Goal: Navigation & Orientation: Find specific page/section

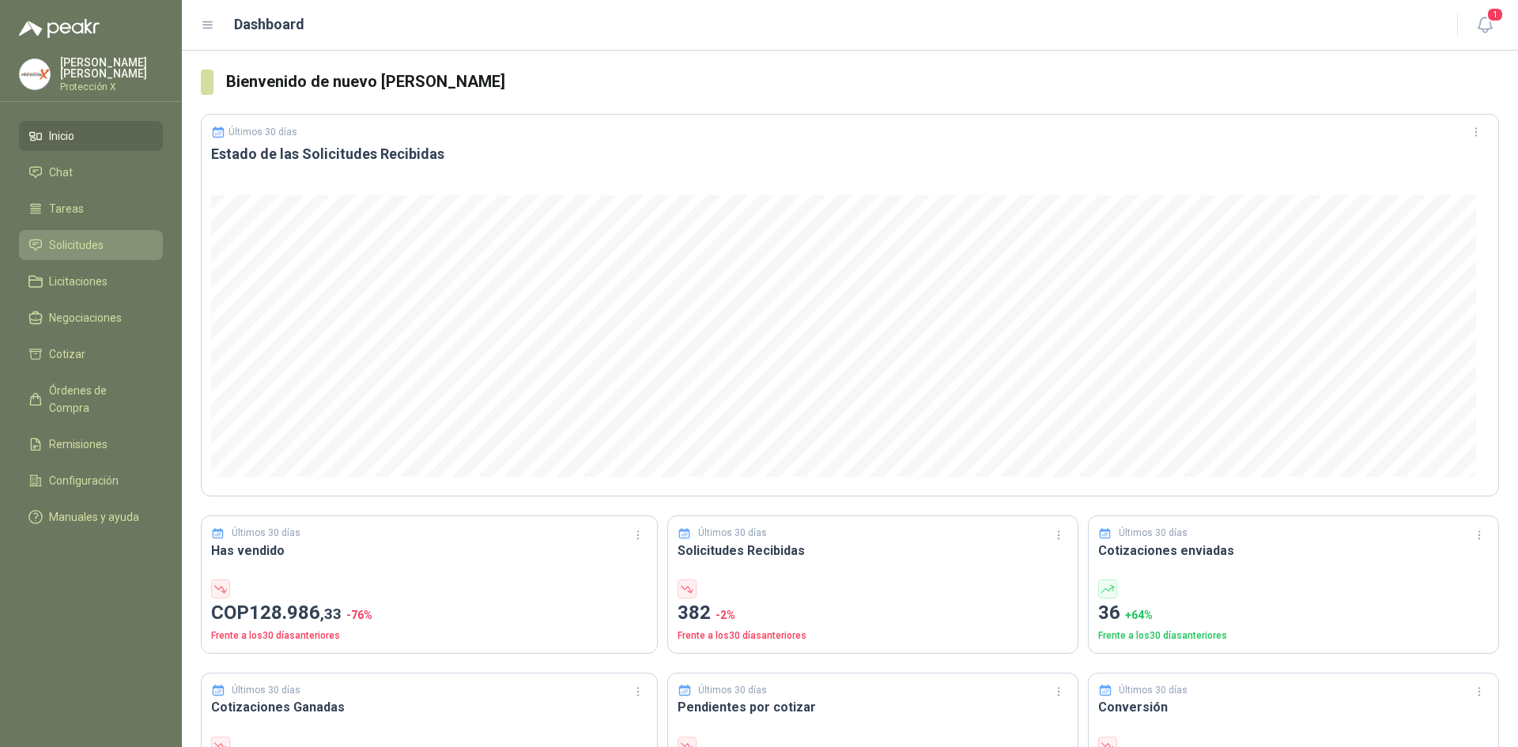
click at [80, 237] on span "Solicitudes" at bounding box center [76, 244] width 55 height 17
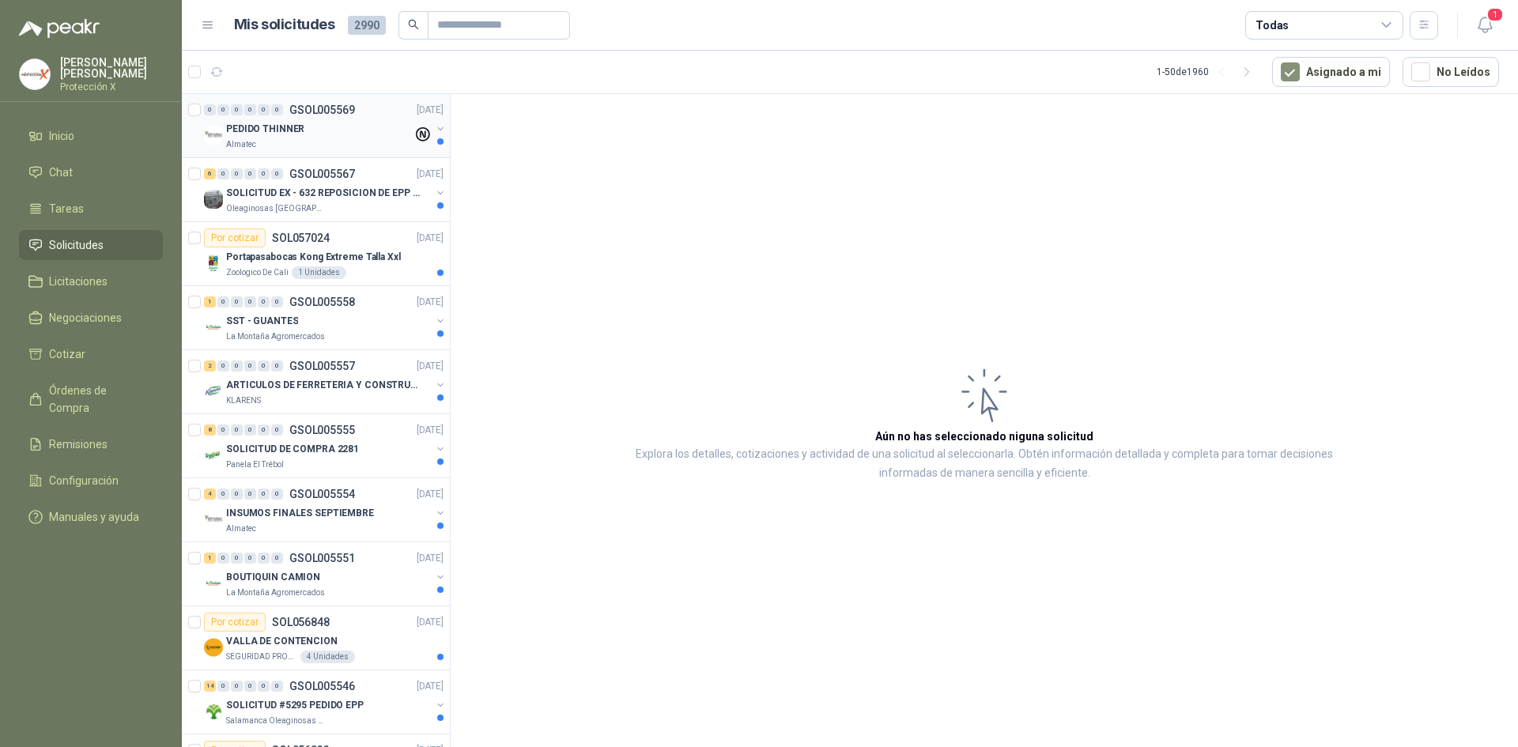
click at [330, 130] on div "PEDIDO THINNER" at bounding box center [319, 128] width 187 height 19
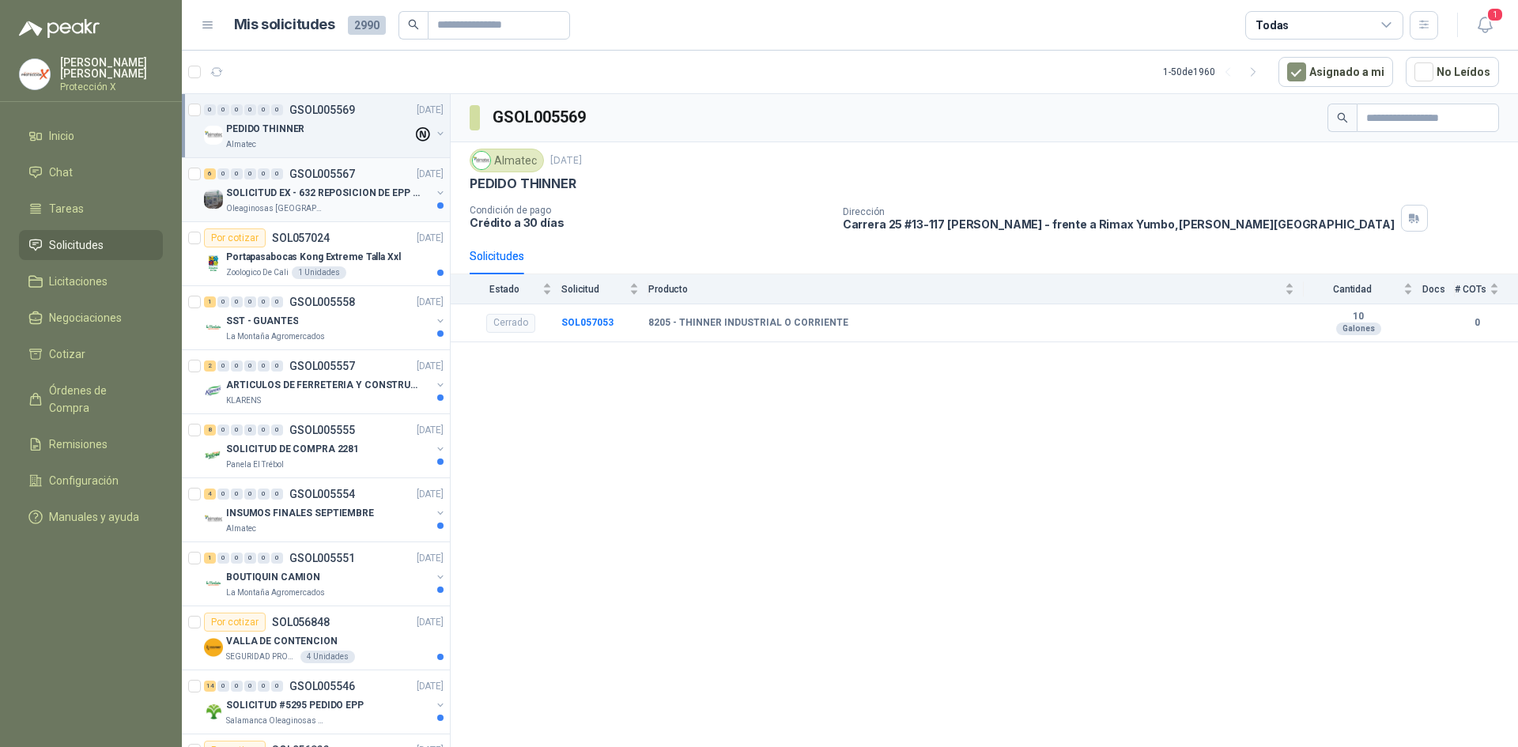
click at [335, 195] on p "SOLICITUD EX - 632 REPOSICION DE EPP #2" at bounding box center [324, 193] width 197 height 15
